Goal: Task Accomplishment & Management: Use online tool/utility

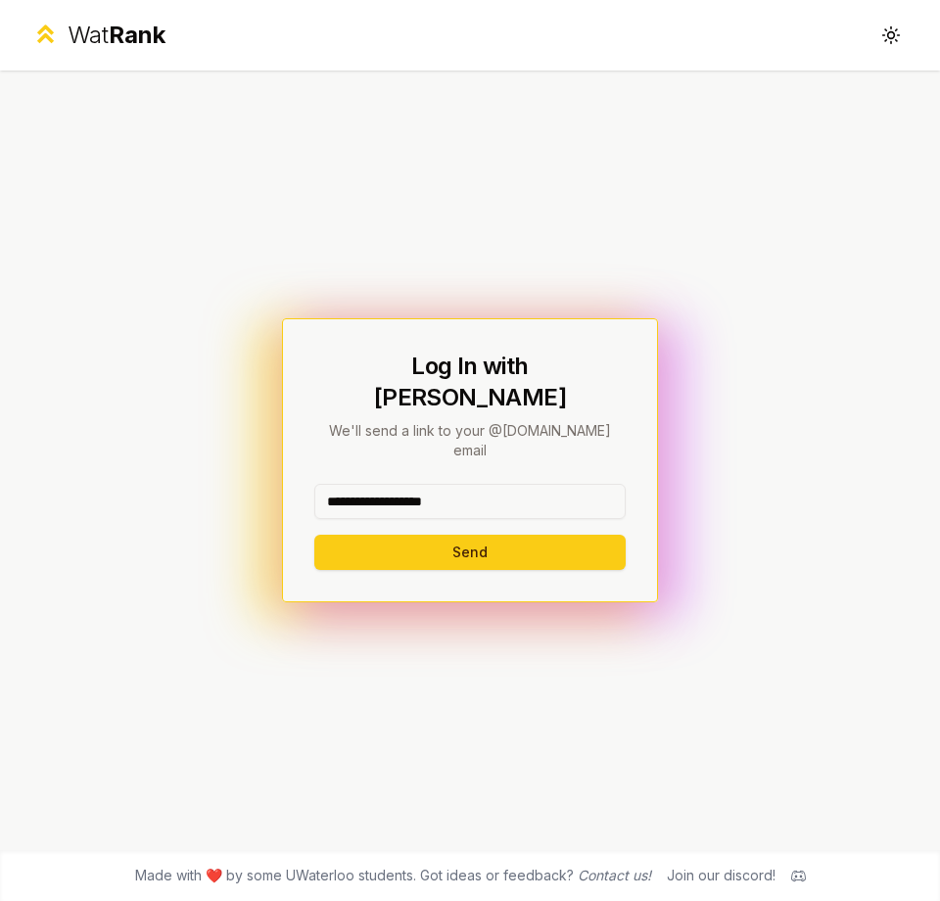
click at [469, 535] on button "Send" at bounding box center [469, 552] width 311 height 35
type input "******"
click at [469, 535] on button "Send" at bounding box center [469, 552] width 311 height 35
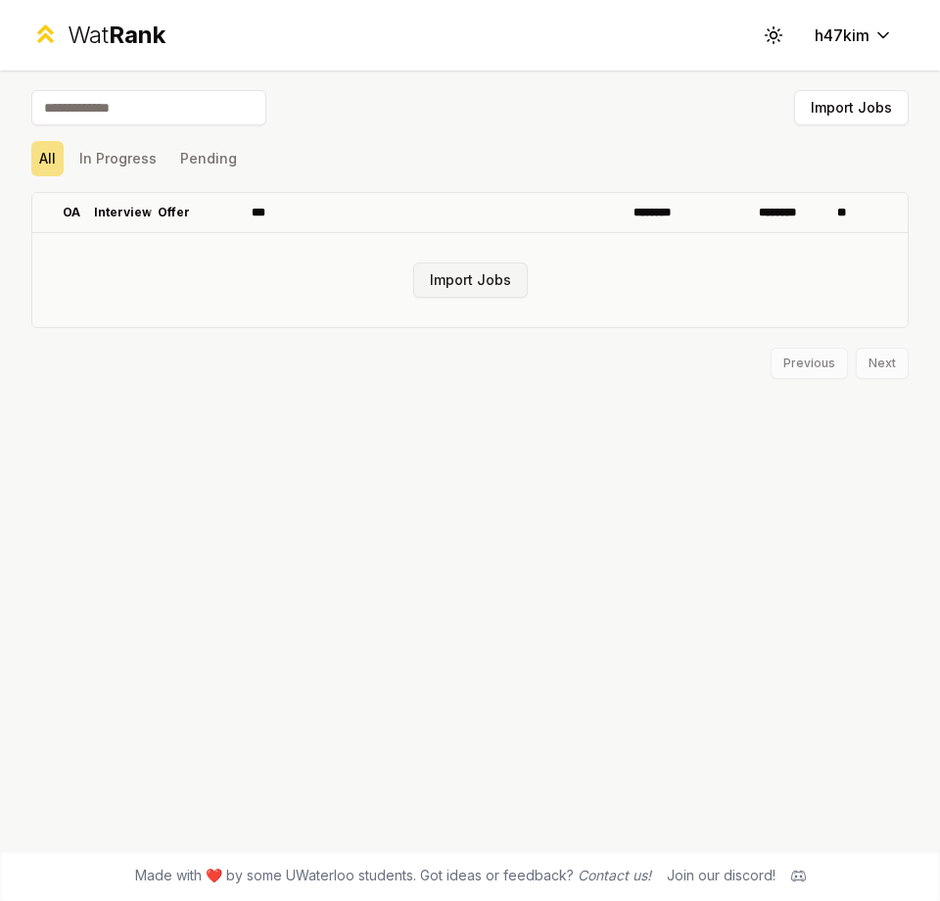
click at [476, 274] on button "Import Jobs" at bounding box center [470, 279] width 115 height 35
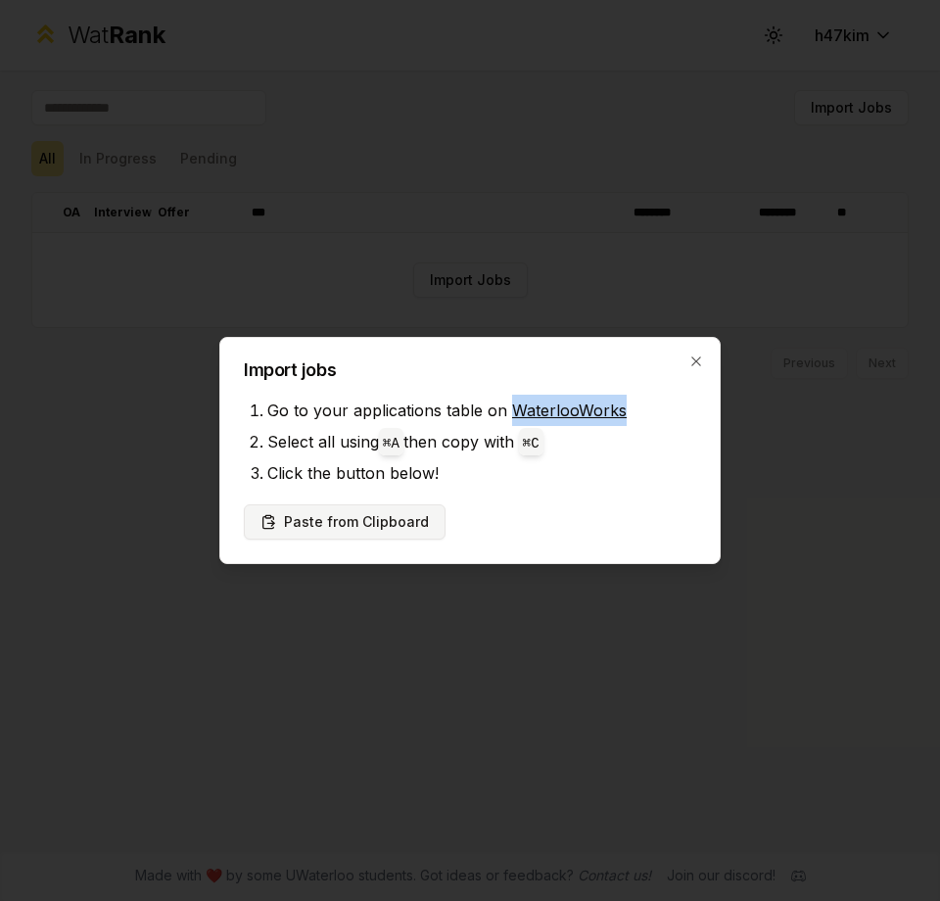
click at [400, 519] on button "Paste from Clipboard" at bounding box center [345, 521] width 202 height 35
click at [478, 526] on div "Paste from Clipboard" at bounding box center [470, 521] width 452 height 35
click at [413, 522] on button "Paste from Clipboard" at bounding box center [345, 521] width 202 height 35
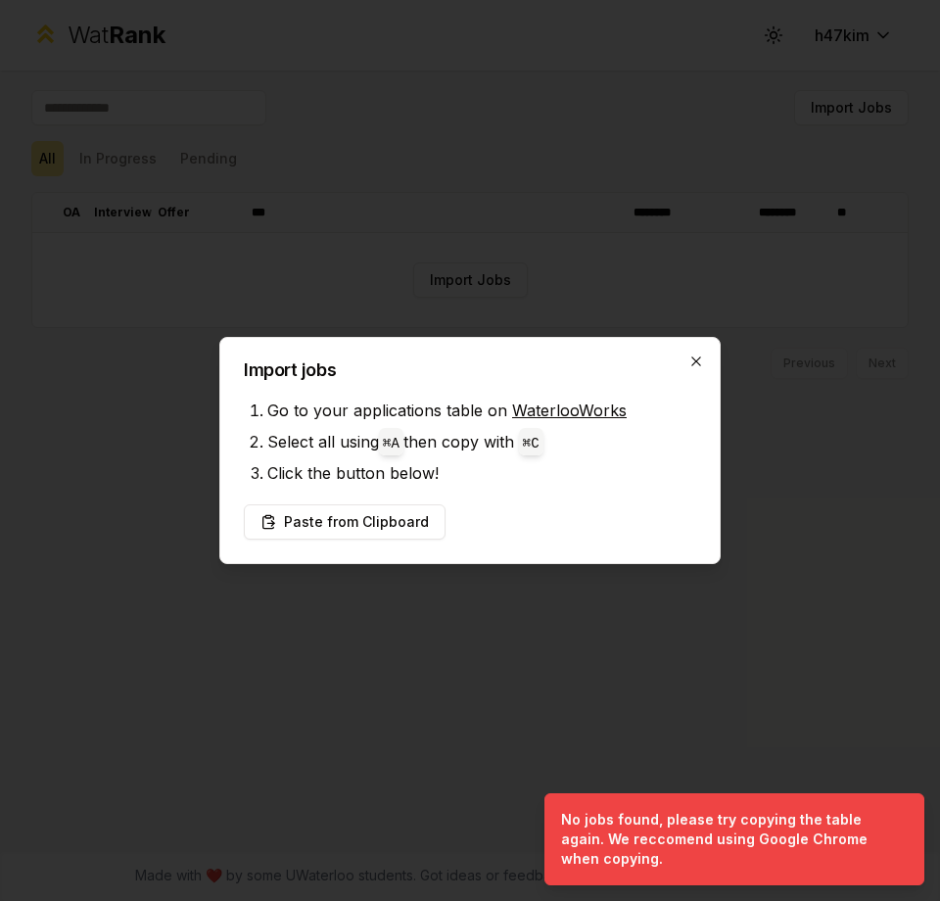
click at [695, 360] on icon "button" at bounding box center [695, 360] width 9 height 9
